Goal: Find specific page/section: Find specific page/section

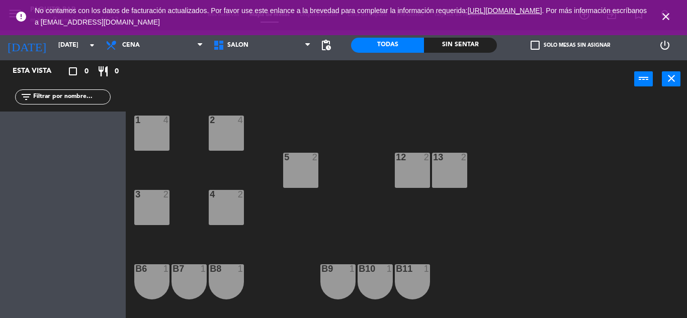
click at [665, 12] on icon "close" at bounding box center [666, 17] width 12 height 12
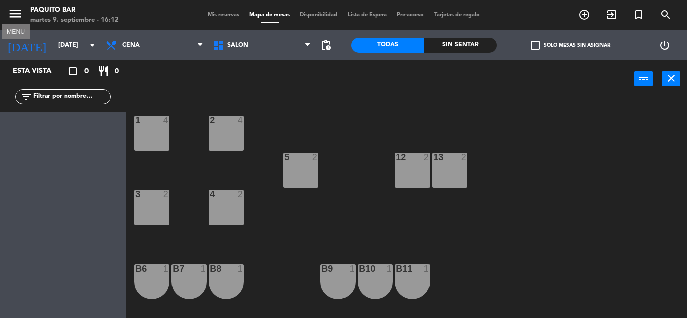
click at [19, 11] on icon "menu" at bounding box center [15, 13] width 15 height 15
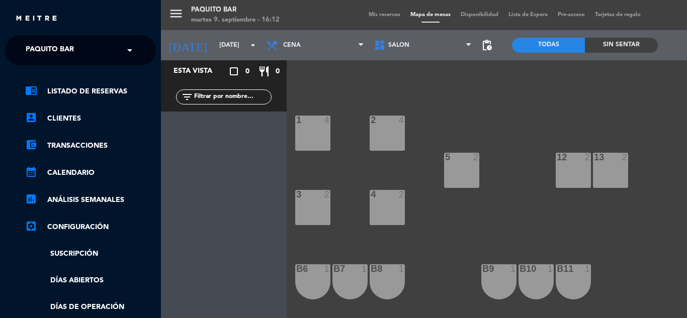
click at [47, 44] on span "Paquito Bar" at bounding box center [50, 50] width 48 height 21
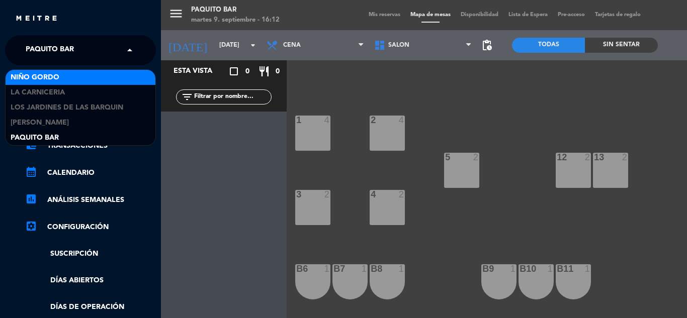
click at [73, 73] on div "Niño Gordo" at bounding box center [81, 77] width 150 height 15
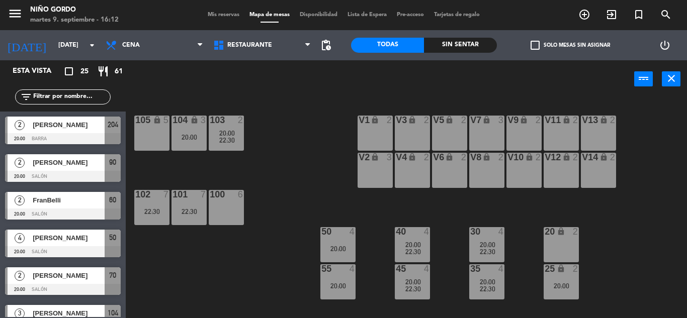
click at [324, 119] on div "105 lock 5 104 lock 3 20:00 103 2 20:00 22:30 V1 lock 2 V3 lock 2 V9 lock 2 V5 …" at bounding box center [410, 208] width 554 height 220
click at [10, 19] on icon "menu" at bounding box center [15, 13] width 15 height 15
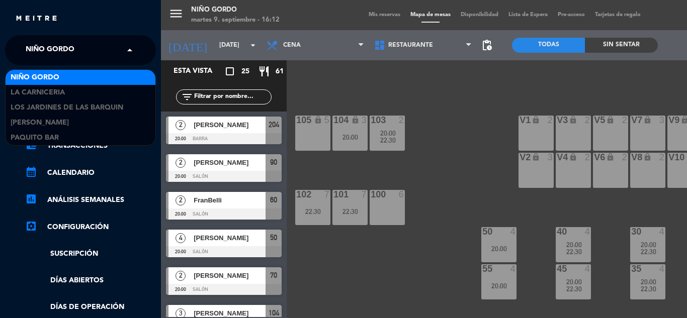
click at [51, 49] on span "Niño Gordo" at bounding box center [50, 50] width 49 height 21
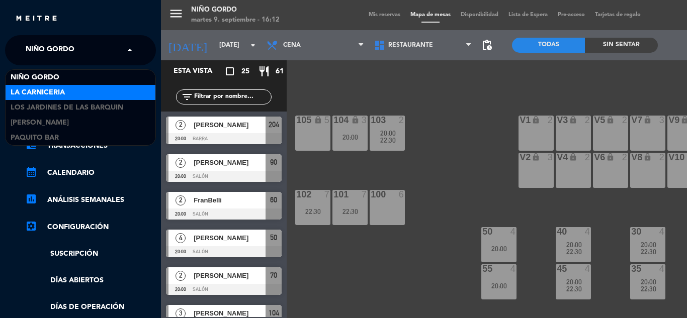
click at [69, 95] on div "La Carniceria" at bounding box center [81, 92] width 150 height 15
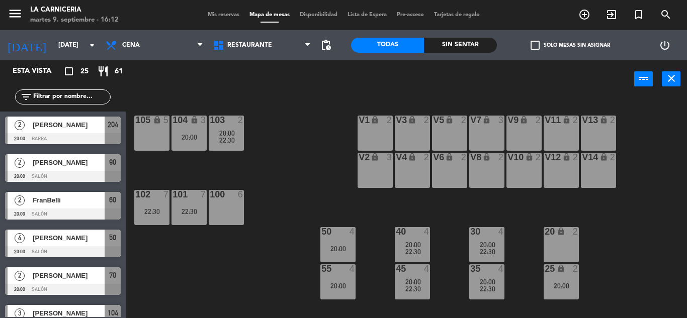
drag, startPoint x: 65, startPoint y: 19, endPoint x: 65, endPoint y: 28, distance: 9.1
click at [65, 19] on div "martes 9. septiembre - 16:12" at bounding box center [74, 20] width 88 height 10
click at [71, 58] on div "[DATE] [DATE] arrow_drop_down" at bounding box center [50, 45] width 101 height 30
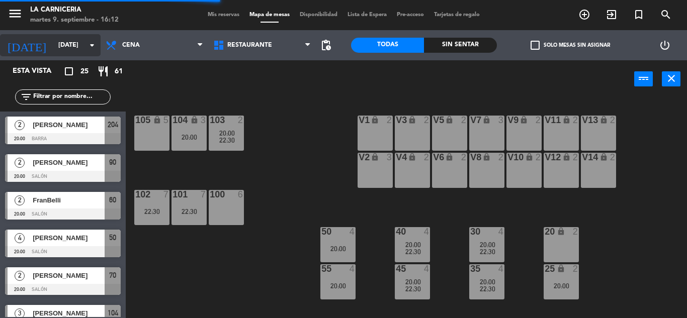
click at [71, 53] on input "[DATE]" at bounding box center [95, 45] width 85 height 17
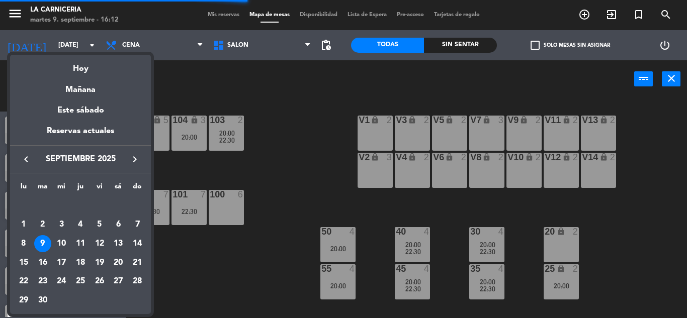
click at [86, 70] on div "Hoy" at bounding box center [80, 65] width 141 height 21
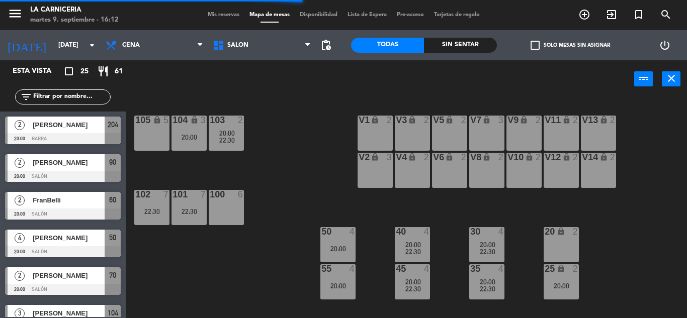
click at [323, 105] on div "105 lock 5 104 lock 3 20:00 103 2 20:00 22:30 V1 lock 2 V3 lock 2 V9 lock 2 V5 …" at bounding box center [410, 208] width 554 height 220
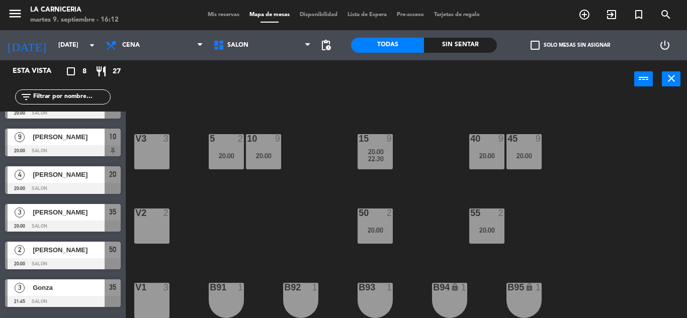
scroll to position [46, 0]
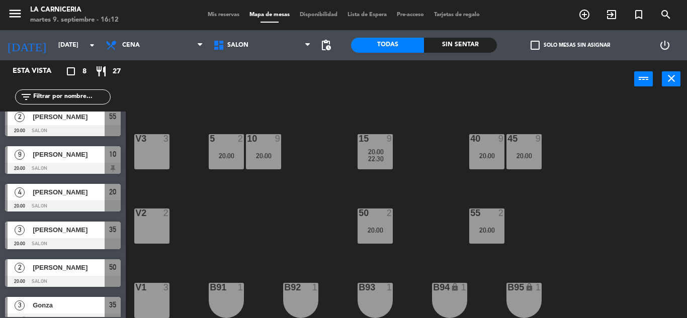
click at [60, 182] on div "4 [PERSON_NAME] 20:00 SALON 20" at bounding box center [63, 198] width 126 height 38
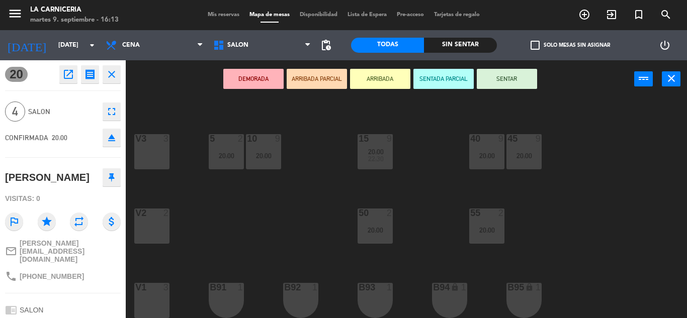
click at [111, 70] on icon "close" at bounding box center [112, 74] width 12 height 12
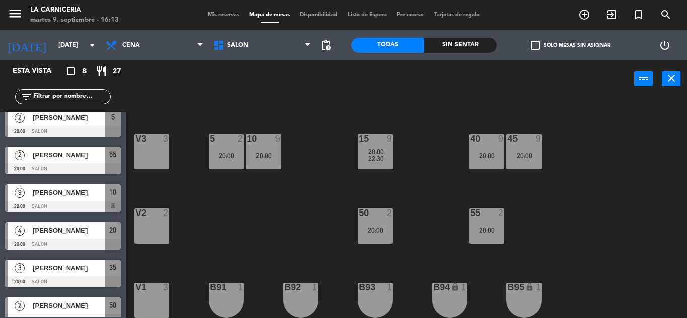
scroll to position [0, 0]
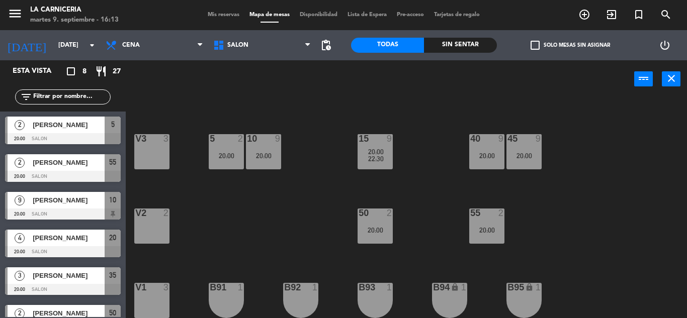
click at [314, 85] on div "power_input close" at bounding box center [380, 79] width 508 height 38
click at [272, 240] on div "20 4 20:00 25 4 20:00 30 lock 2 35 3 20:00 21:45 V4 2 5 2 20:00 10 9 20:00 15 9…" at bounding box center [410, 208] width 554 height 220
click at [272, 230] on div "20 4 20:00 25 4 20:00 30 lock 2 35 3 20:00 21:45 V4 2 5 2 20:00 10 9 20:00 15 9…" at bounding box center [410, 208] width 554 height 220
click at [252, 219] on div "20 4 20:00 25 4 20:00 30 lock 2 35 3 20:00 21:45 V4 2 5 2 20:00 10 9 20:00 15 9…" at bounding box center [410, 208] width 554 height 220
click at [258, 216] on div "20 4 20:00 25 4 20:00 30 lock 2 35 3 20:00 21:45 V4 2 5 2 20:00 10 9 20:00 15 9…" at bounding box center [410, 208] width 554 height 220
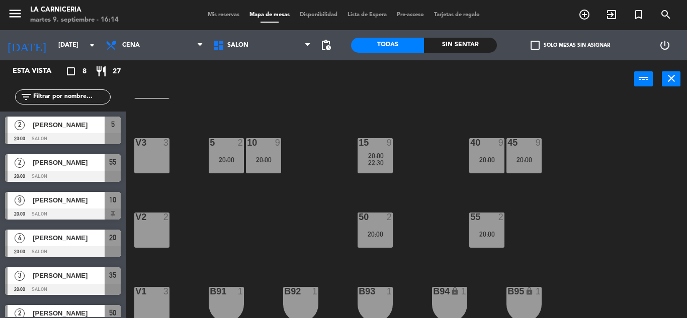
scroll to position [93, 0]
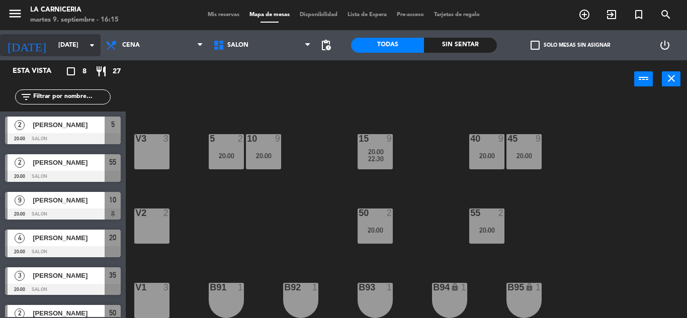
click at [74, 45] on input "[DATE]" at bounding box center [95, 45] width 85 height 17
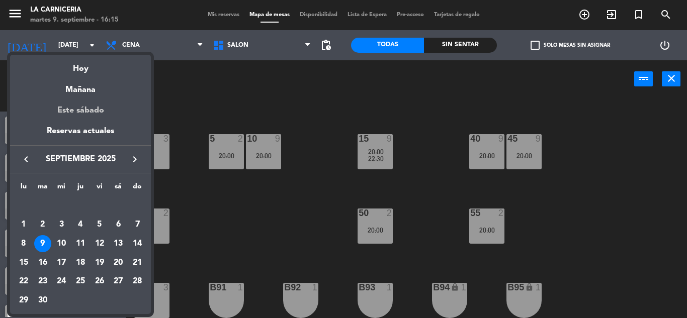
click at [93, 110] on div "Este sábado" at bounding box center [80, 111] width 141 height 28
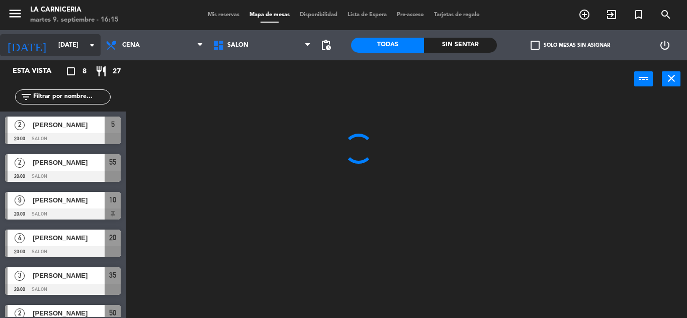
scroll to position [0, 0]
drag, startPoint x: 22, startPoint y: 16, endPoint x: 30, endPoint y: 27, distance: 14.4
click at [21, 16] on icon "menu" at bounding box center [15, 13] width 15 height 15
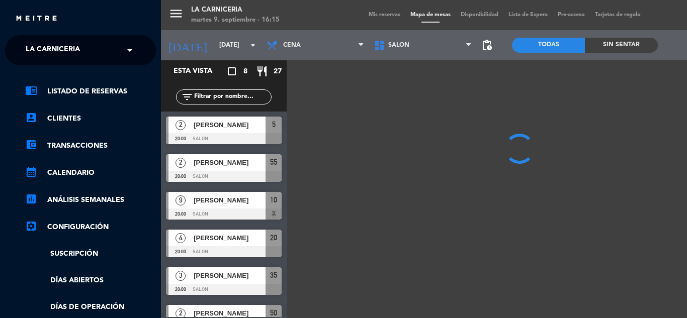
drag, startPoint x: 48, startPoint y: 46, endPoint x: 52, endPoint y: 51, distance: 6.1
click at [52, 51] on span "La Carniceria" at bounding box center [53, 50] width 54 height 21
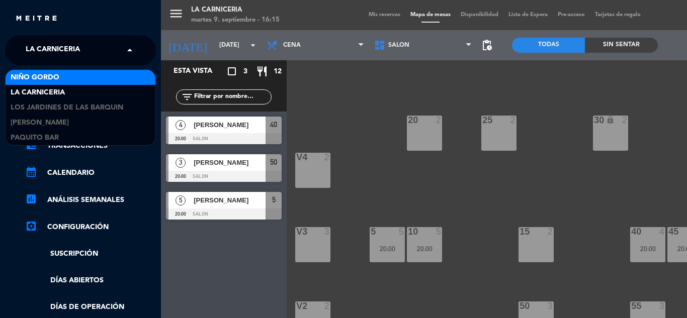
click at [64, 70] on div "Niño Gordo" at bounding box center [81, 77] width 150 height 15
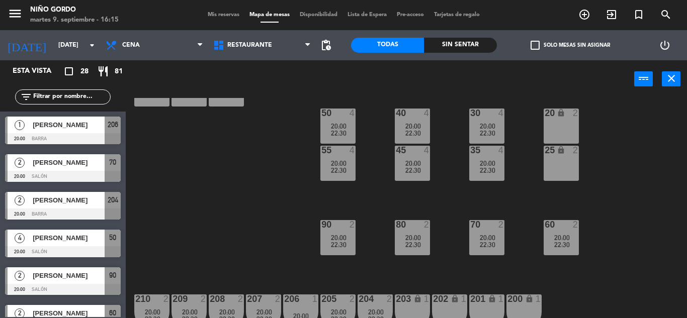
scroll to position [130, 0]
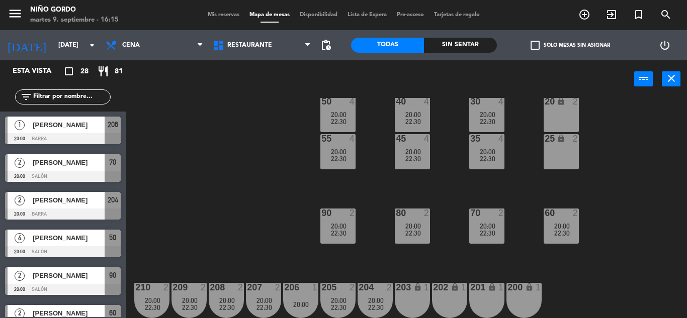
click at [255, 167] on div "105 lock 6 20:00 22:30 104 lock 4 103 2 20:00 22:30 V1 lock 2 V3 lock 2 V9 lock…" at bounding box center [410, 208] width 554 height 220
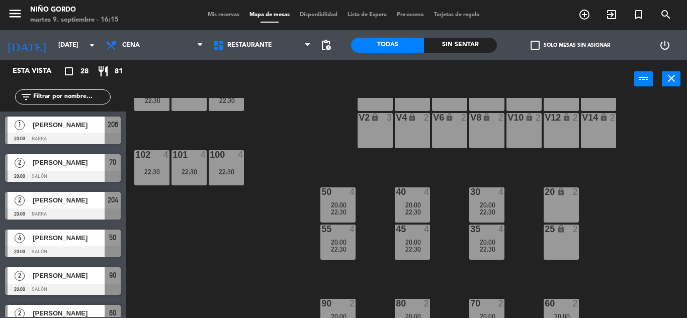
scroll to position [0, 0]
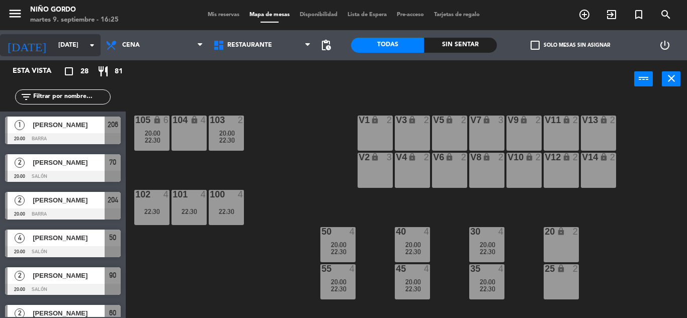
click at [61, 39] on input "[DATE]" at bounding box center [95, 45] width 85 height 17
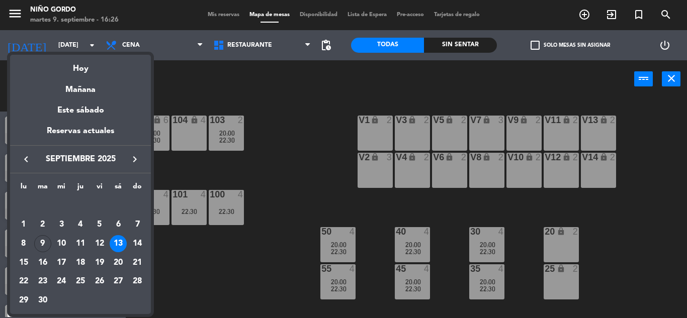
click at [136, 243] on div "14" at bounding box center [137, 243] width 17 height 17
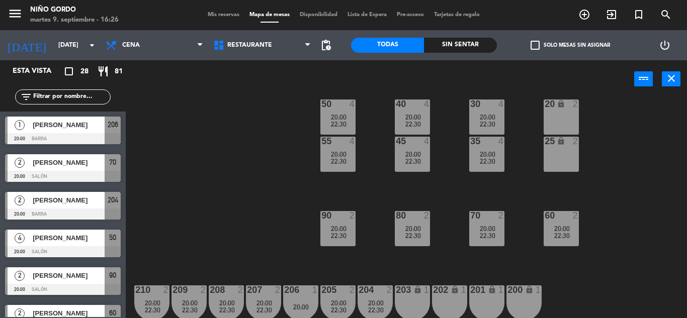
scroll to position [130, 0]
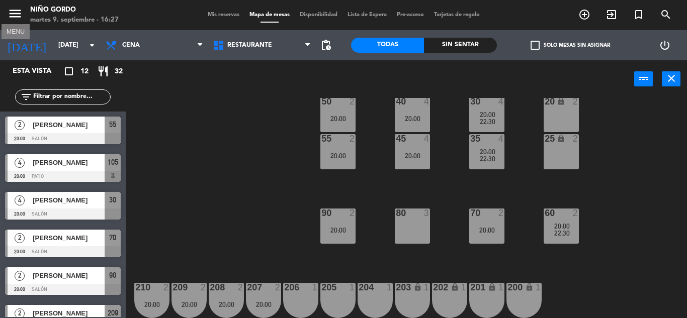
drag, startPoint x: 14, startPoint y: 11, endPoint x: 21, endPoint y: 15, distance: 8.1
click at [15, 11] on icon "menu" at bounding box center [15, 13] width 15 height 15
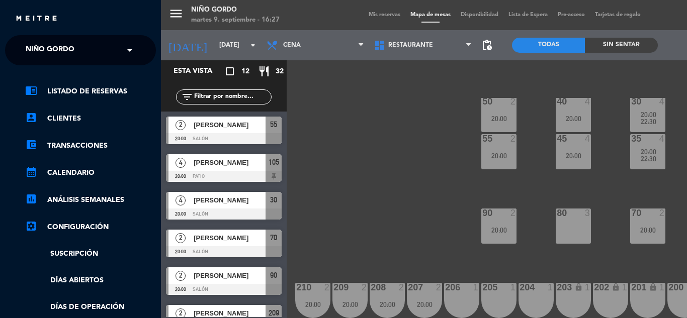
click at [57, 46] on span "Niño Gordo" at bounding box center [50, 50] width 49 height 21
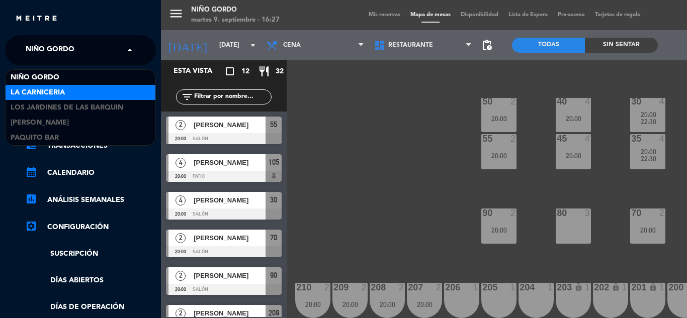
click at [73, 97] on div "La Carniceria" at bounding box center [81, 92] width 150 height 15
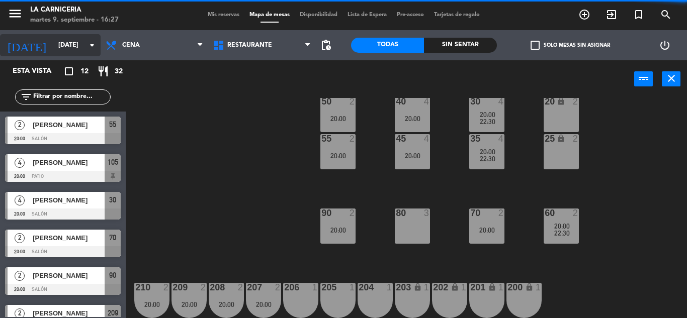
click at [55, 43] on input "[DATE]" at bounding box center [95, 45] width 85 height 17
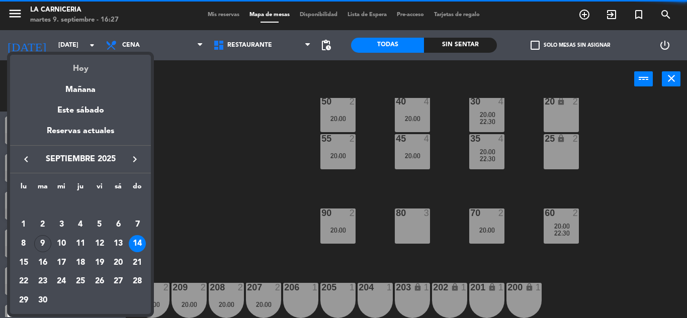
click at [75, 63] on div "Hoy" at bounding box center [80, 65] width 141 height 21
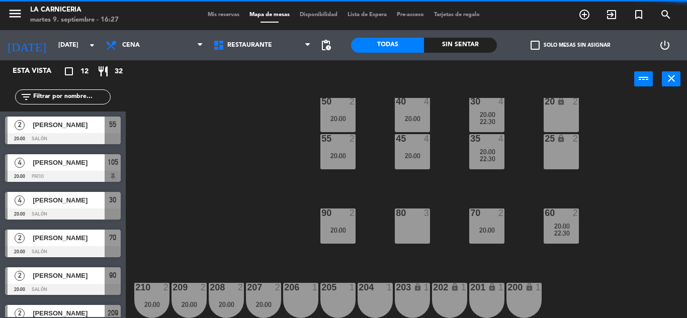
type input "[DATE]"
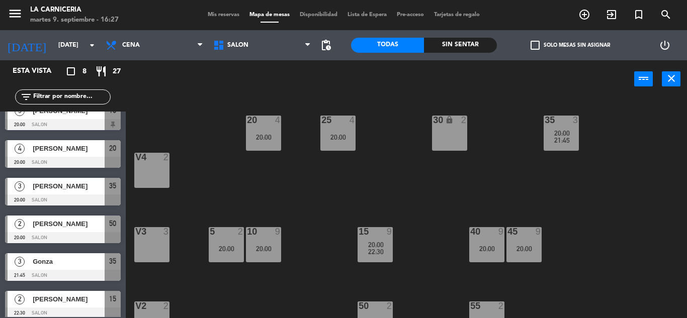
scroll to position [96, 0]
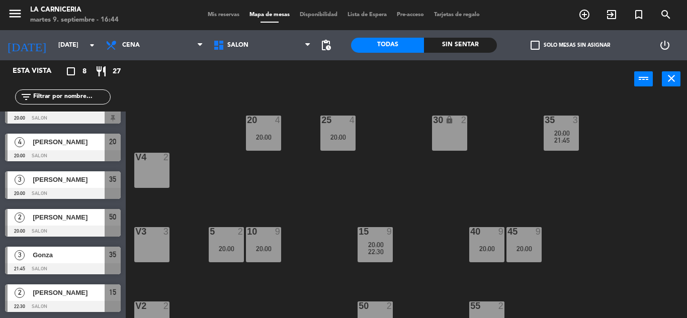
click at [20, 12] on icon "menu" at bounding box center [15, 13] width 15 height 15
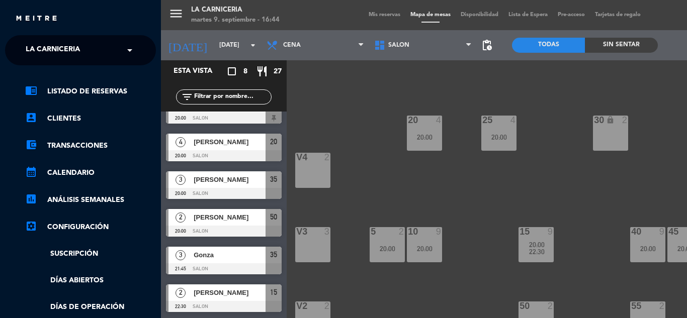
click at [133, 44] on span at bounding box center [132, 50] width 17 height 21
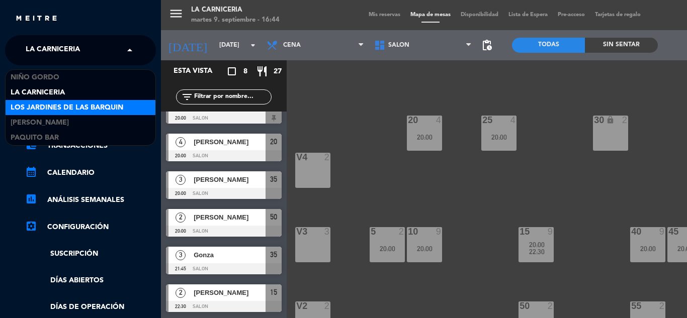
click at [51, 111] on span "Los jardines de las barquin" at bounding box center [67, 108] width 113 height 12
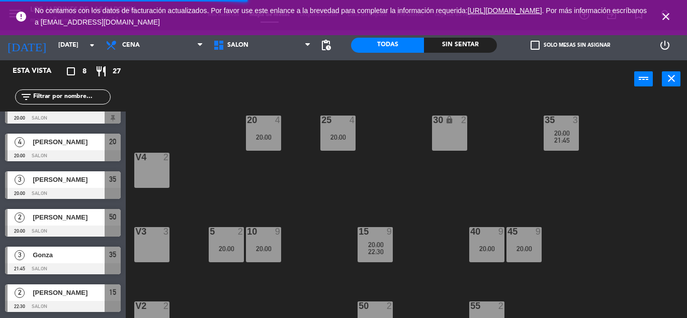
click at [680, 19] on div "error No contamos con los datos de facturación actualizados. Por favor use este…" at bounding box center [343, 16] width 687 height 33
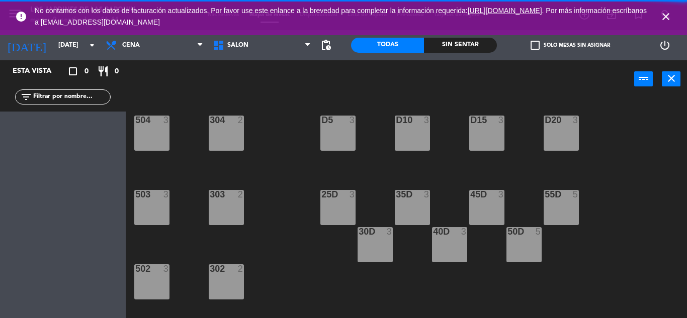
scroll to position [0, 0]
click at [670, 15] on icon "close" at bounding box center [666, 17] width 12 height 12
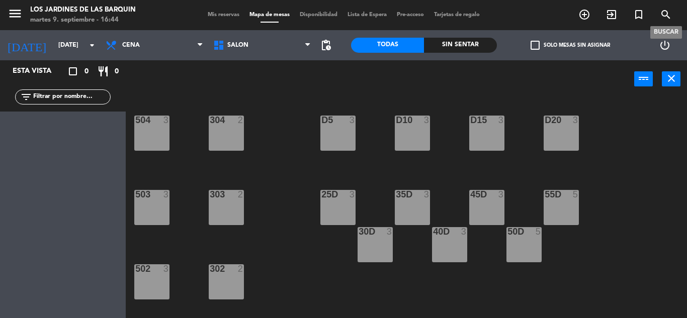
drag, startPoint x: 665, startPoint y: 13, endPoint x: 672, endPoint y: 14, distance: 6.6
click at [672, 14] on span "search" at bounding box center [665, 14] width 27 height 17
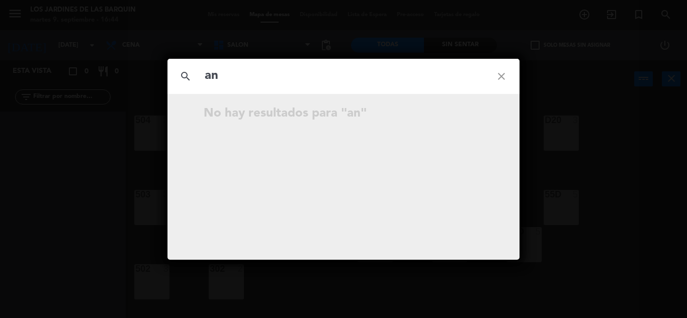
type input "a"
type input "A"
type input "m"
click at [506, 78] on icon "close" at bounding box center [501, 76] width 36 height 36
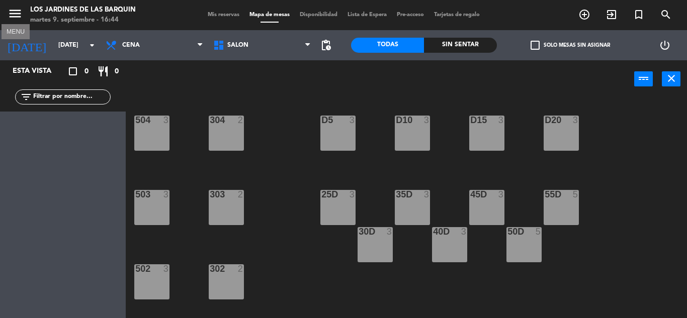
click at [14, 17] on icon "menu" at bounding box center [15, 13] width 15 height 15
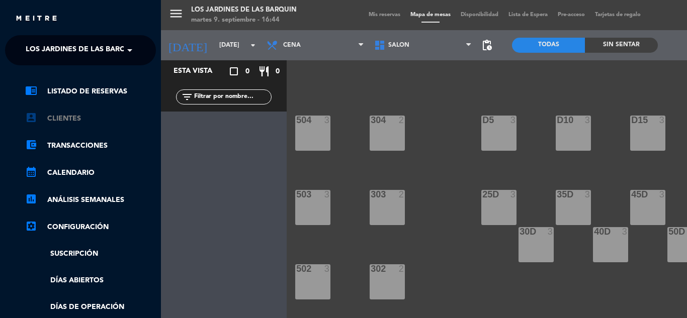
click at [70, 124] on link "account_box Clientes" at bounding box center [90, 119] width 131 height 12
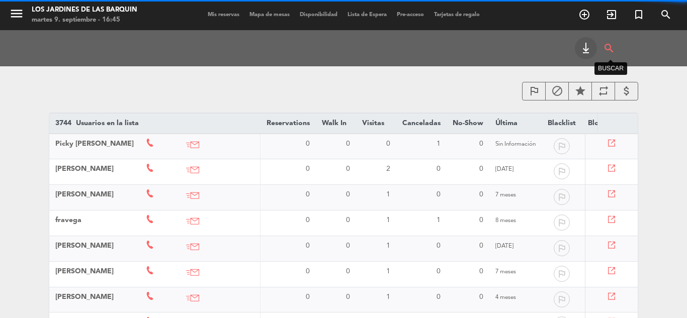
click at [611, 53] on icon "search" at bounding box center [609, 48] width 12 height 22
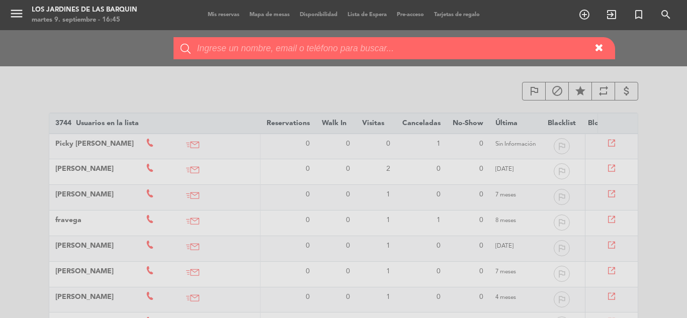
click at [342, 45] on input "text" at bounding box center [392, 48] width 393 height 22
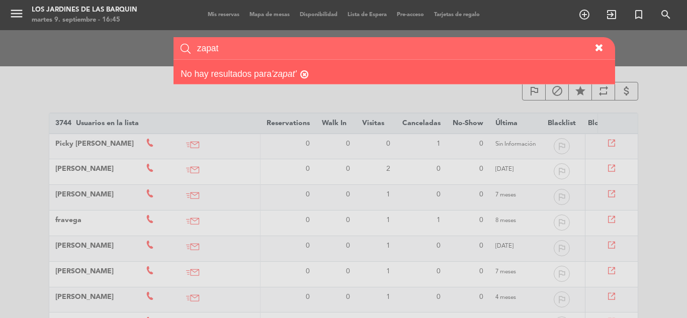
type input "[PERSON_NAME]"
click at [208, 43] on input "[PERSON_NAME]" at bounding box center [392, 48] width 393 height 22
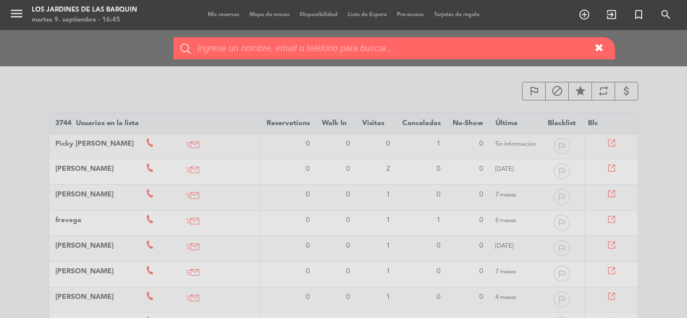
drag, startPoint x: 160, startPoint y: 91, endPoint x: 74, endPoint y: 103, distance: 87.3
click at [599, 59] on div "search" at bounding box center [607, 48] width 16 height 22
drag, startPoint x: 17, startPoint y: 25, endPoint x: 21, endPoint y: 19, distance: 6.8
click at [599, 37] on div "search" at bounding box center [607, 48] width 16 height 22
click at [599, 59] on div "search" at bounding box center [607, 48] width 16 height 22
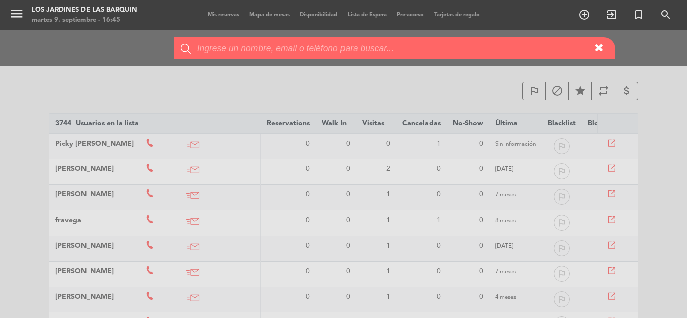
drag, startPoint x: 373, startPoint y: 54, endPoint x: 381, endPoint y: 50, distance: 9.0
click at [380, 49] on input "text" at bounding box center [392, 48] width 393 height 22
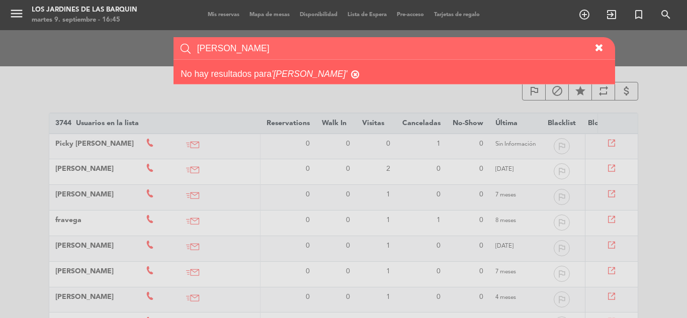
drag, startPoint x: 201, startPoint y: 46, endPoint x: 205, endPoint y: 40, distance: 7.5
click at [203, 43] on input "[PERSON_NAME]" at bounding box center [392, 48] width 393 height 22
type input "[PERSON_NAME]"
drag, startPoint x: 41, startPoint y: 85, endPoint x: 39, endPoint y: 79, distance: 6.2
click at [599, 59] on div "search [PERSON_NAME] No hay resultados para '[PERSON_NAME]'" at bounding box center [607, 48] width 16 height 22
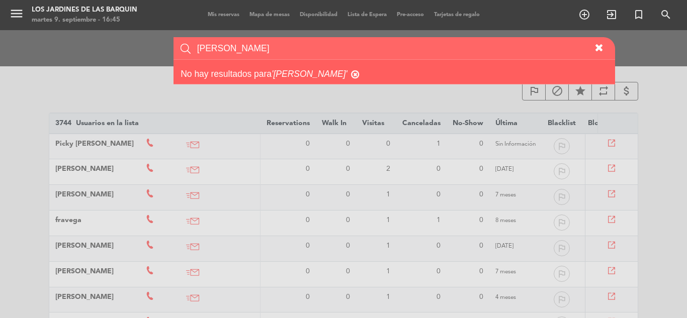
drag, startPoint x: 229, startPoint y: 38, endPoint x: 234, endPoint y: 39, distance: 5.6
click at [233, 40] on input "[PERSON_NAME]" at bounding box center [392, 48] width 393 height 22
click at [235, 39] on input "[PERSON_NAME]" at bounding box center [392, 48] width 393 height 22
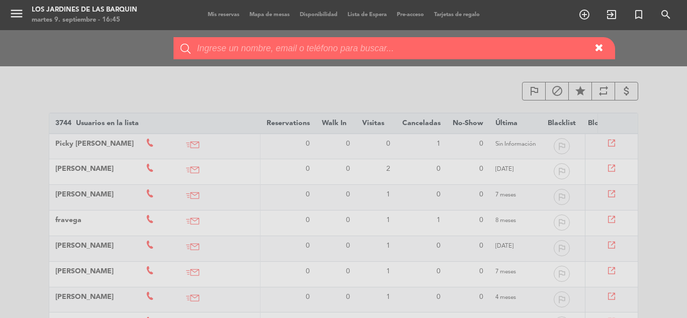
type input "a"
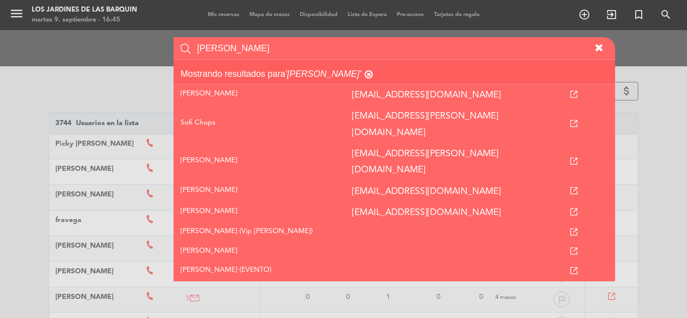
type input "[PERSON_NAME]"
click at [212, 49] on input "[PERSON_NAME]" at bounding box center [392, 48] width 393 height 22
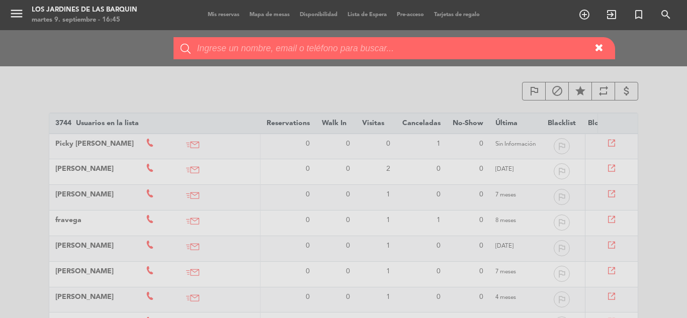
drag, startPoint x: 126, startPoint y: 80, endPoint x: 54, endPoint y: 48, distance: 78.8
click at [599, 59] on div "search" at bounding box center [607, 48] width 16 height 22
click at [599, 37] on div "search" at bounding box center [607, 48] width 16 height 22
click at [595, 53] on button "button" at bounding box center [599, 48] width 20 height 22
drag, startPoint x: 601, startPoint y: 47, endPoint x: 489, endPoint y: 73, distance: 115.1
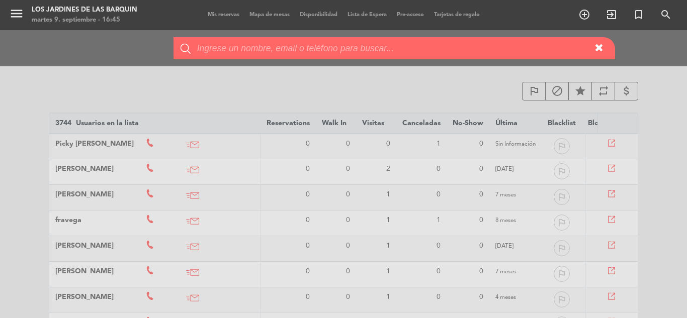
click at [600, 46] on icon "button" at bounding box center [599, 48] width 11 height 9
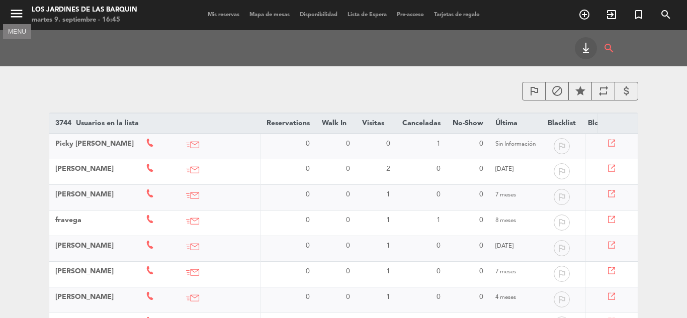
click at [21, 14] on icon "menu" at bounding box center [16, 13] width 15 height 15
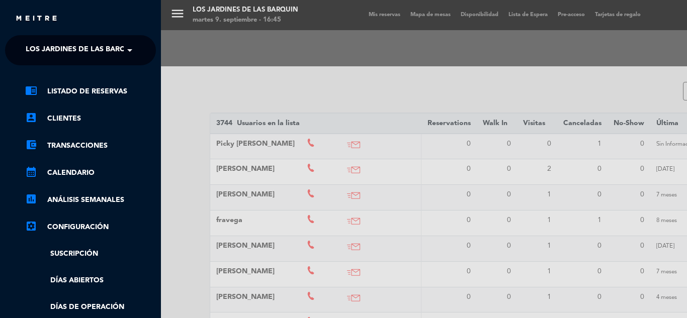
click at [46, 44] on span "Los jardines de las barquin" at bounding box center [82, 50] width 113 height 21
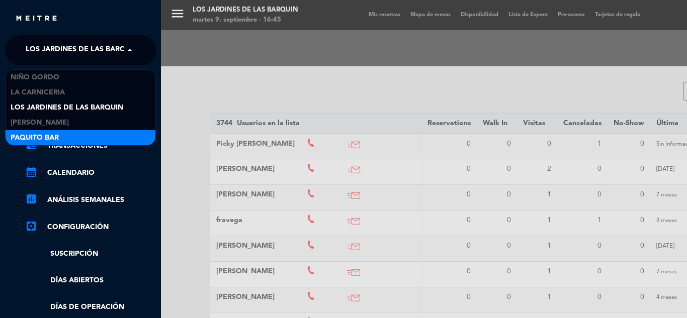
click at [59, 145] on div "Paquito Bar" at bounding box center [81, 137] width 150 height 15
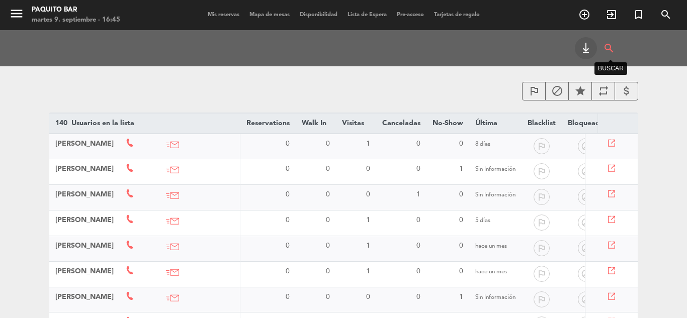
click at [613, 43] on icon "search" at bounding box center [609, 48] width 12 height 22
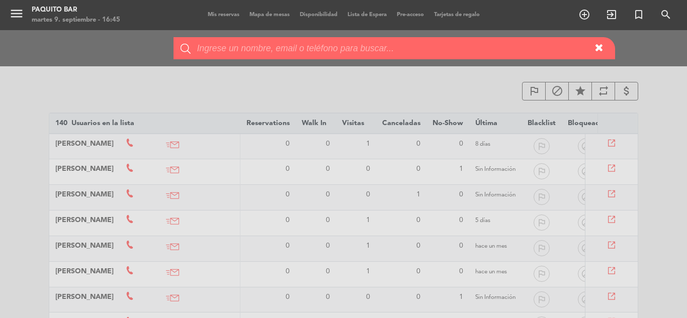
type input "[PERSON_NAME]"
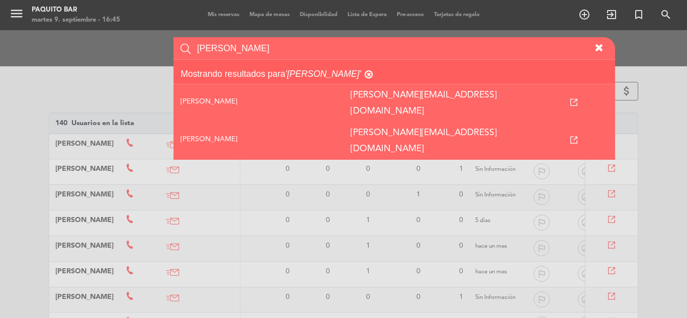
click at [242, 45] on input "[PERSON_NAME]" at bounding box center [392, 48] width 393 height 22
click at [242, 46] on input "[PERSON_NAME]" at bounding box center [392, 48] width 393 height 22
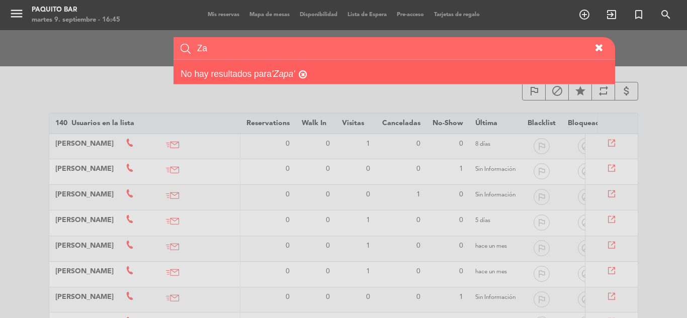
type input "Z"
type input "[PERSON_NAME]"
click at [599, 59] on div "search [PERSON_NAME] No hay resultados para '[PERSON_NAME]'" at bounding box center [607, 48] width 16 height 22
click at [600, 52] on icon "button" at bounding box center [599, 48] width 11 height 9
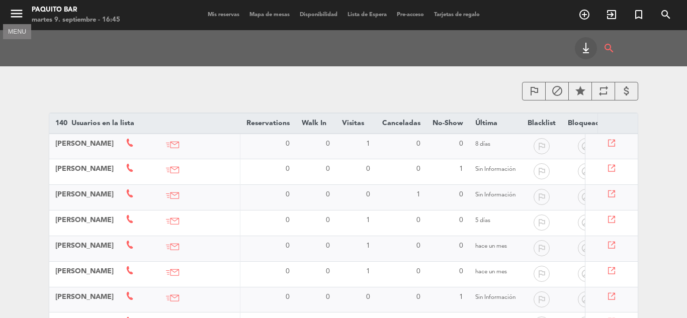
click at [15, 18] on icon "menu" at bounding box center [16, 13] width 15 height 15
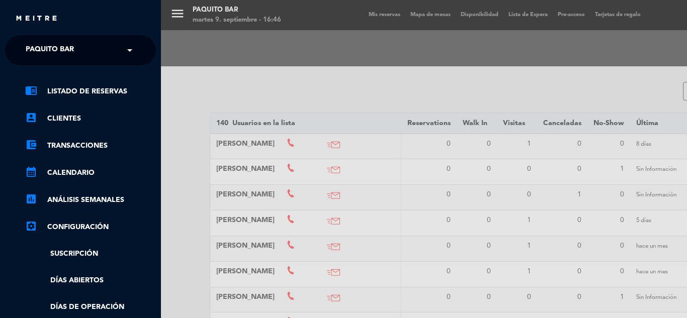
click at [45, 45] on span "Paquito Bar" at bounding box center [50, 50] width 48 height 21
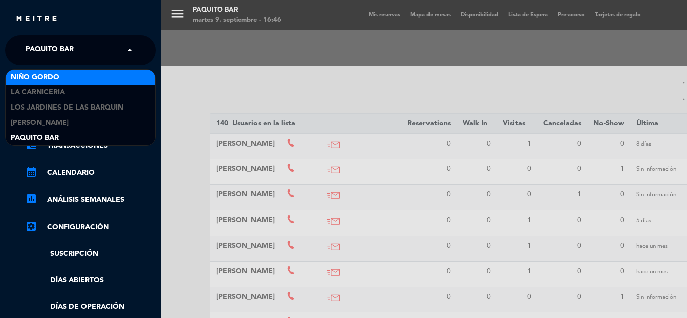
click at [60, 75] on div "Niño Gordo" at bounding box center [81, 77] width 150 height 15
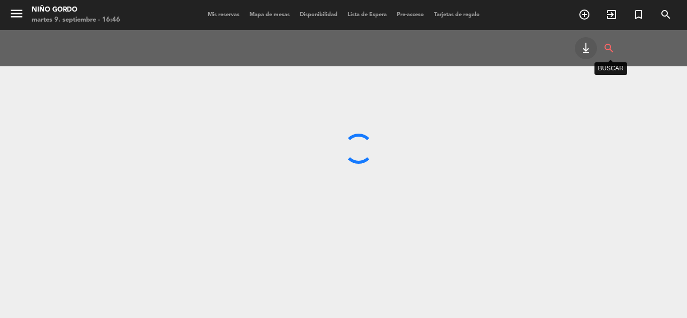
click at [609, 46] on icon "search" at bounding box center [609, 48] width 12 height 22
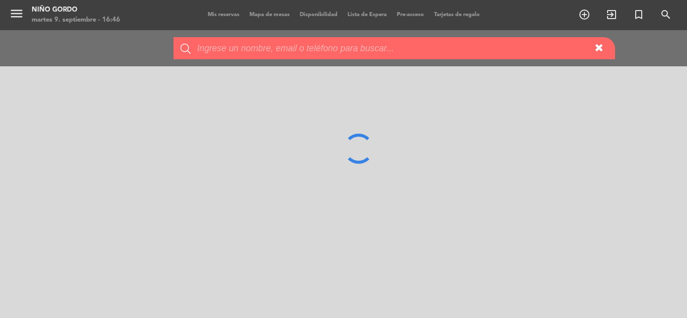
click at [599, 59] on div "search" at bounding box center [607, 48] width 16 height 22
drag, startPoint x: 489, startPoint y: 57, endPoint x: 492, endPoint y: 52, distance: 5.7
click at [489, 55] on input "text" at bounding box center [392, 48] width 393 height 22
paste input "[PERSON_NAME]"
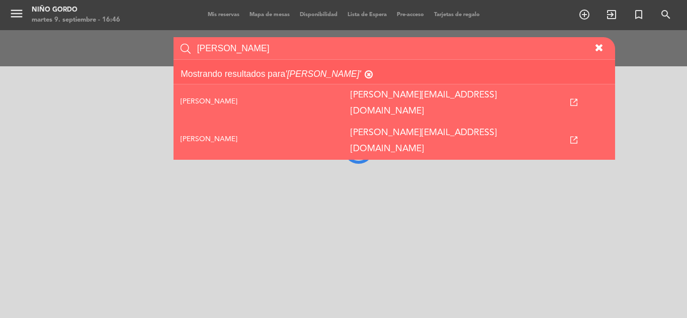
type input "[PERSON_NAME]"
click at [599, 59] on div "search [PERSON_NAME] Mostrando resultados para '[PERSON_NAME]' Viviana Alvarez …" at bounding box center [607, 48] width 16 height 22
